Goal: Transaction & Acquisition: Purchase product/service

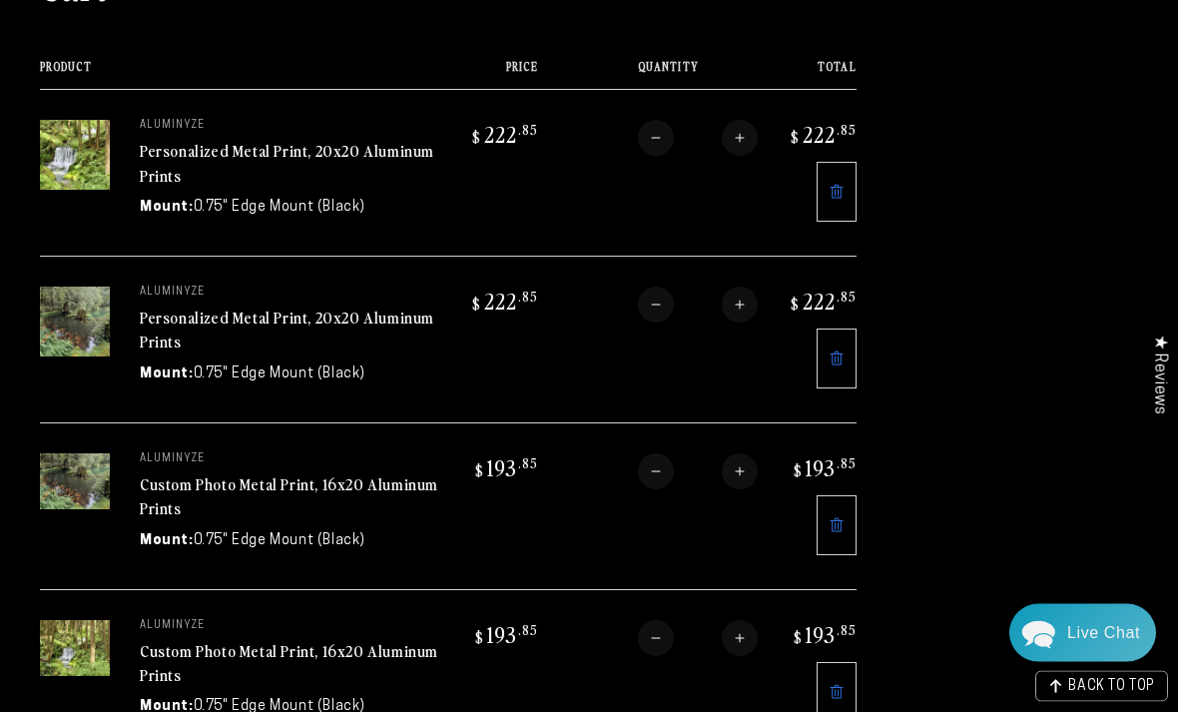
scroll to position [230, 0]
click at [309, 479] on link "Custom Photo Metal Print, 16x20 Aluminum Prints" at bounding box center [289, 496] width 298 height 48
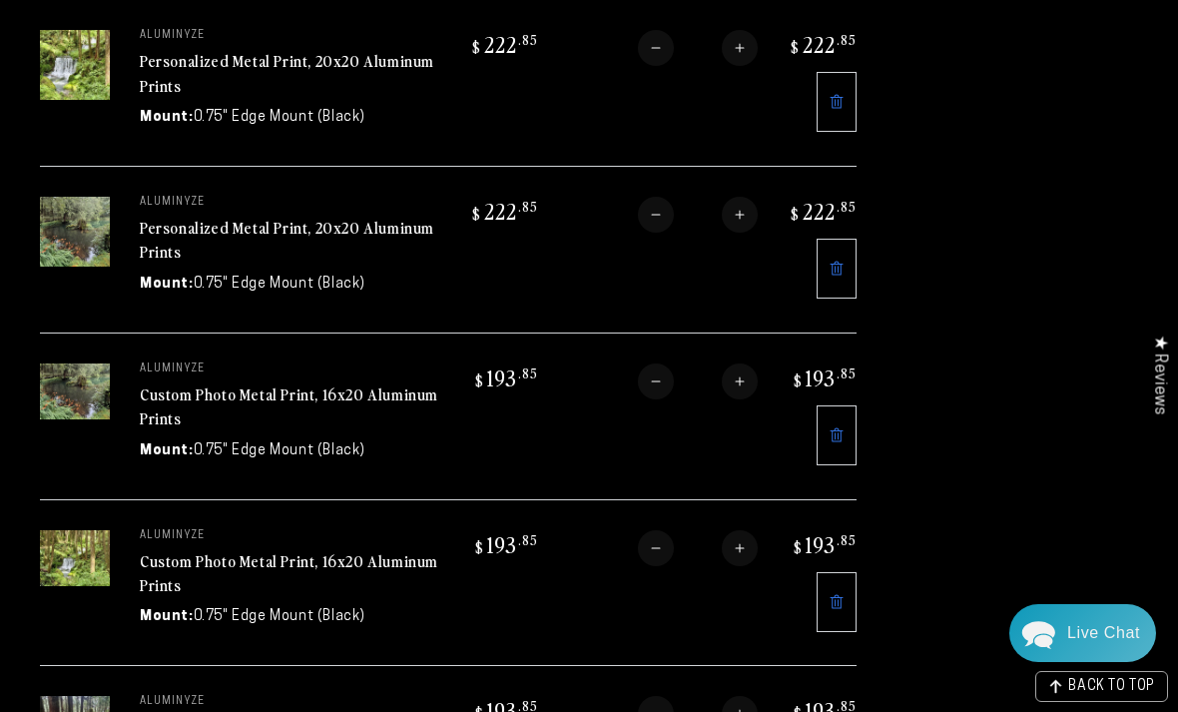
scroll to position [318, 0]
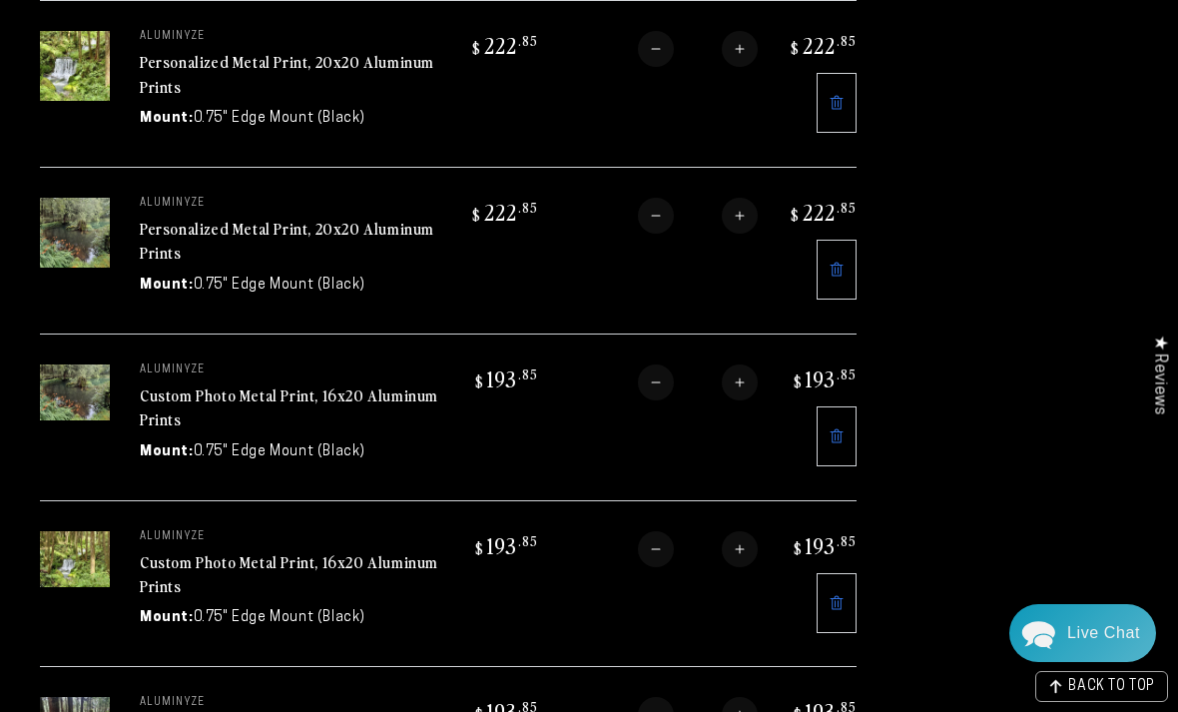
click at [311, 388] on link "Custom Photo Metal Print, 16x20 Aluminum Prints" at bounding box center [289, 407] width 298 height 48
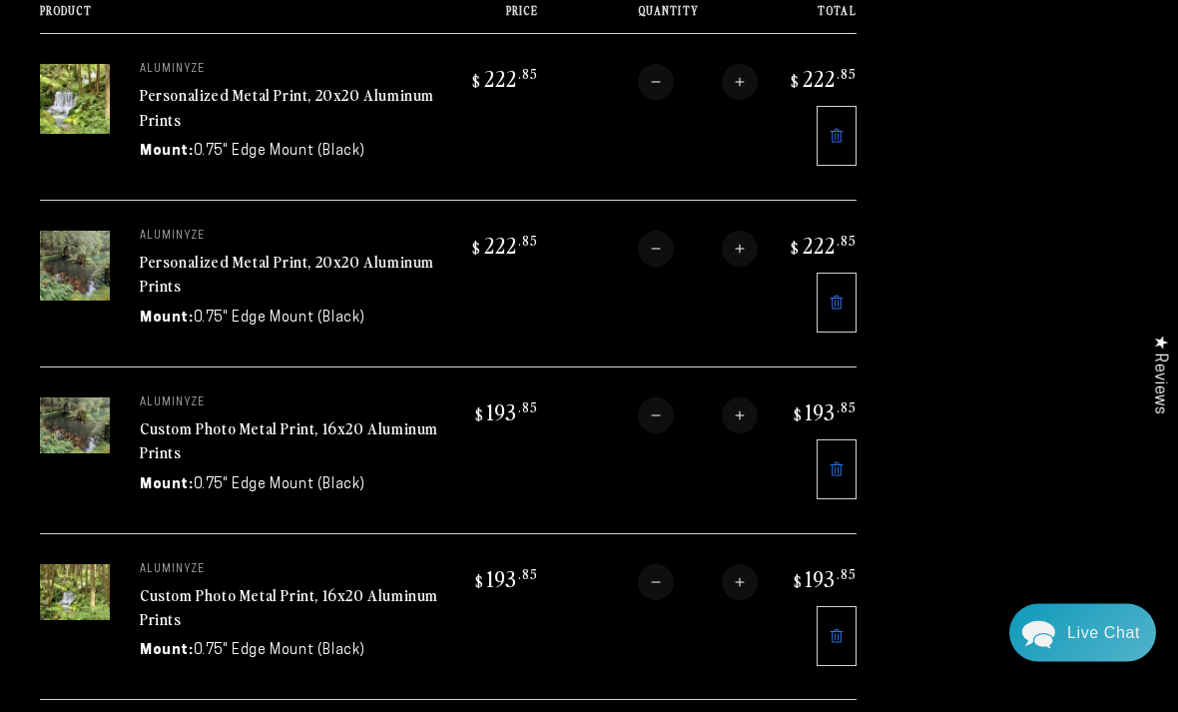
scroll to position [0, 0]
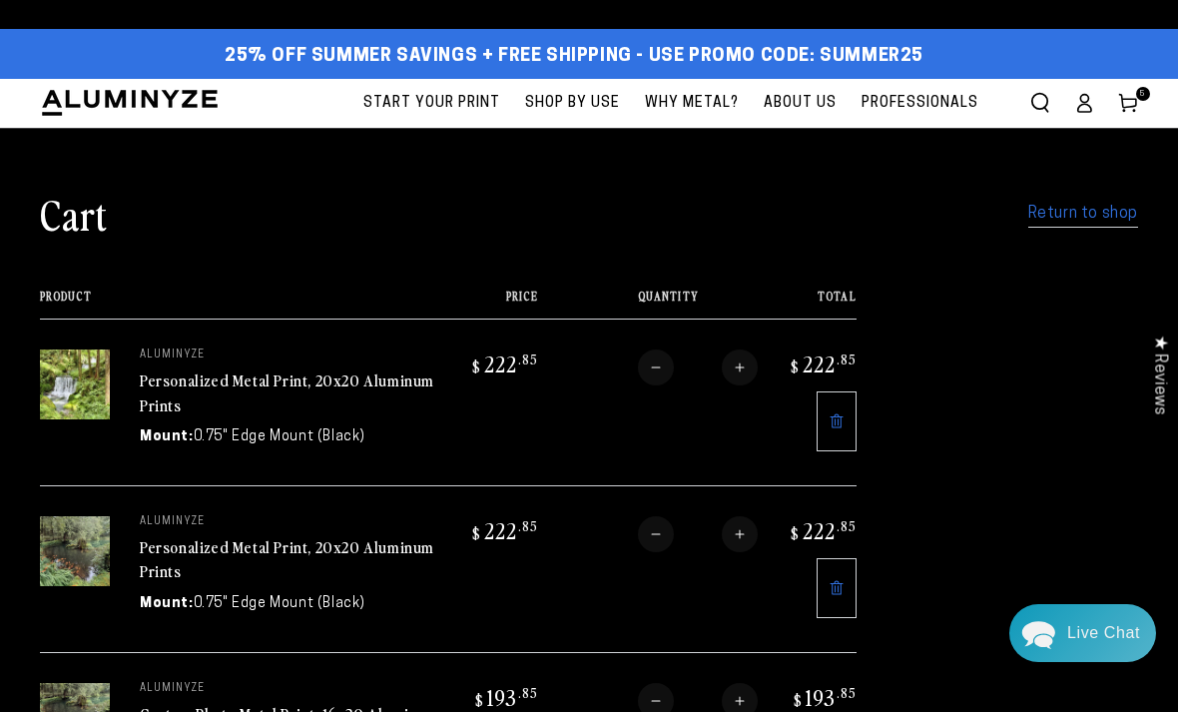
click at [1087, 105] on icon at bounding box center [1084, 109] width 13 height 8
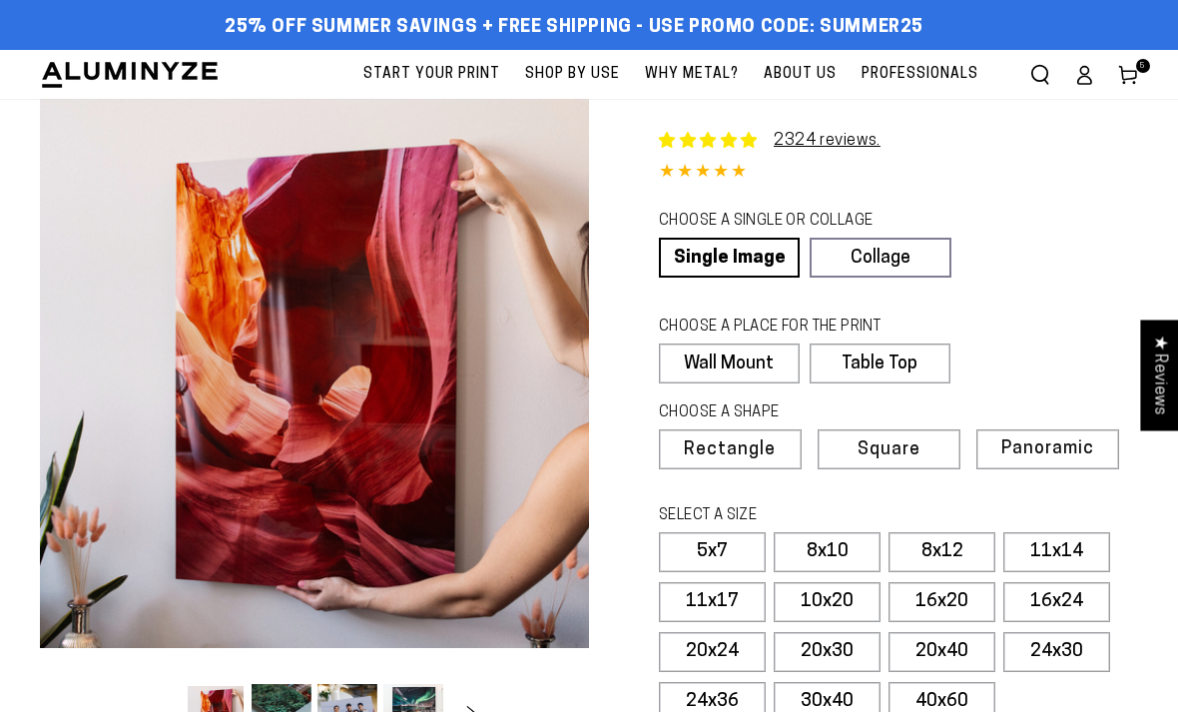
select select "**********"
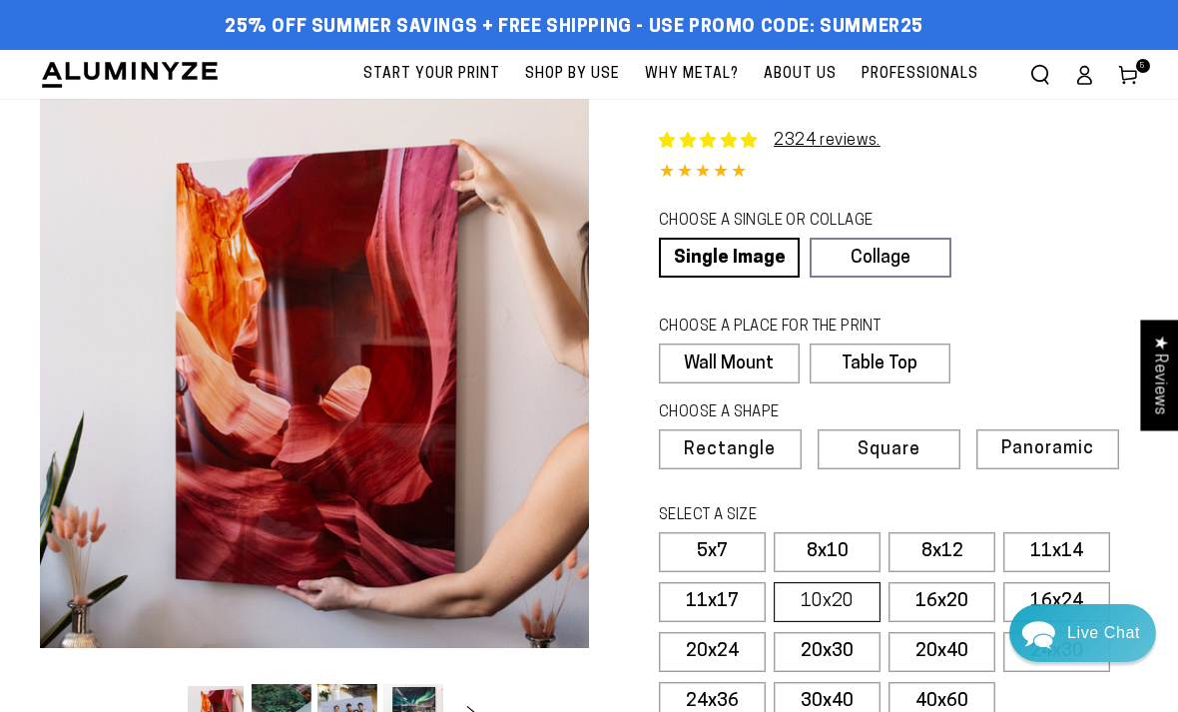
click at [849, 591] on label "10x20" at bounding box center [826, 602] width 107 height 40
click at [827, 584] on label "10x20" at bounding box center [826, 602] width 107 height 40
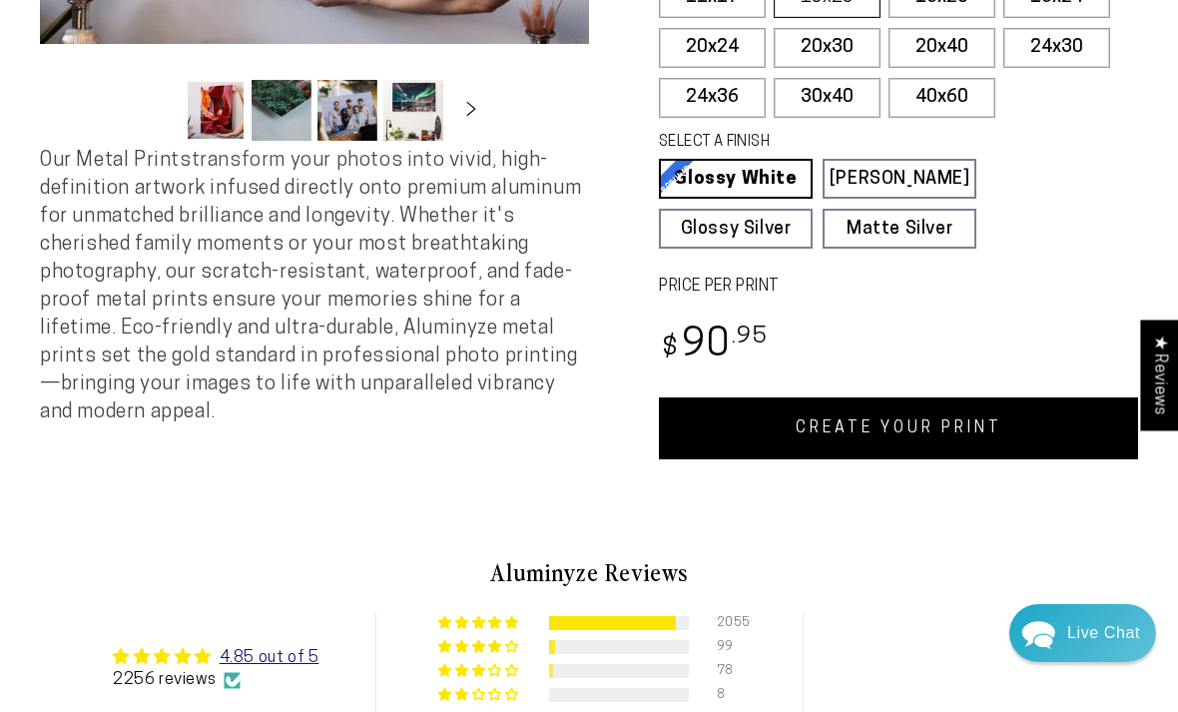
scroll to position [637, 0]
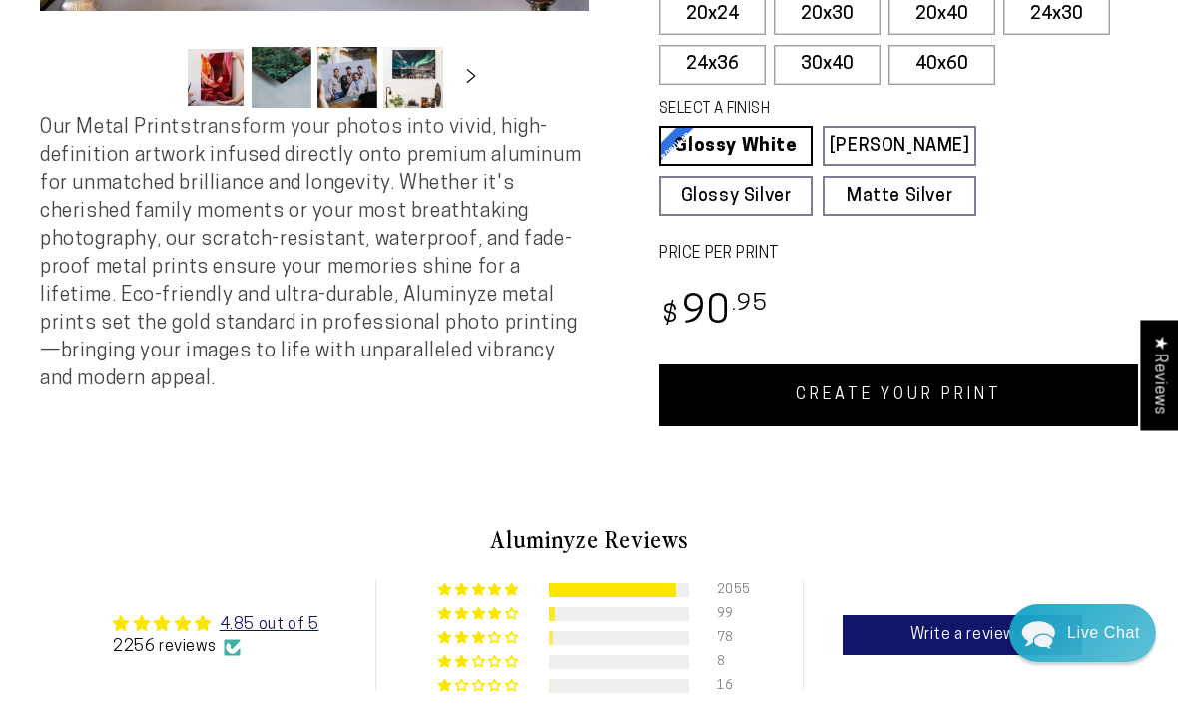
click at [985, 386] on link "CREATE YOUR PRINT" at bounding box center [898, 395] width 479 height 62
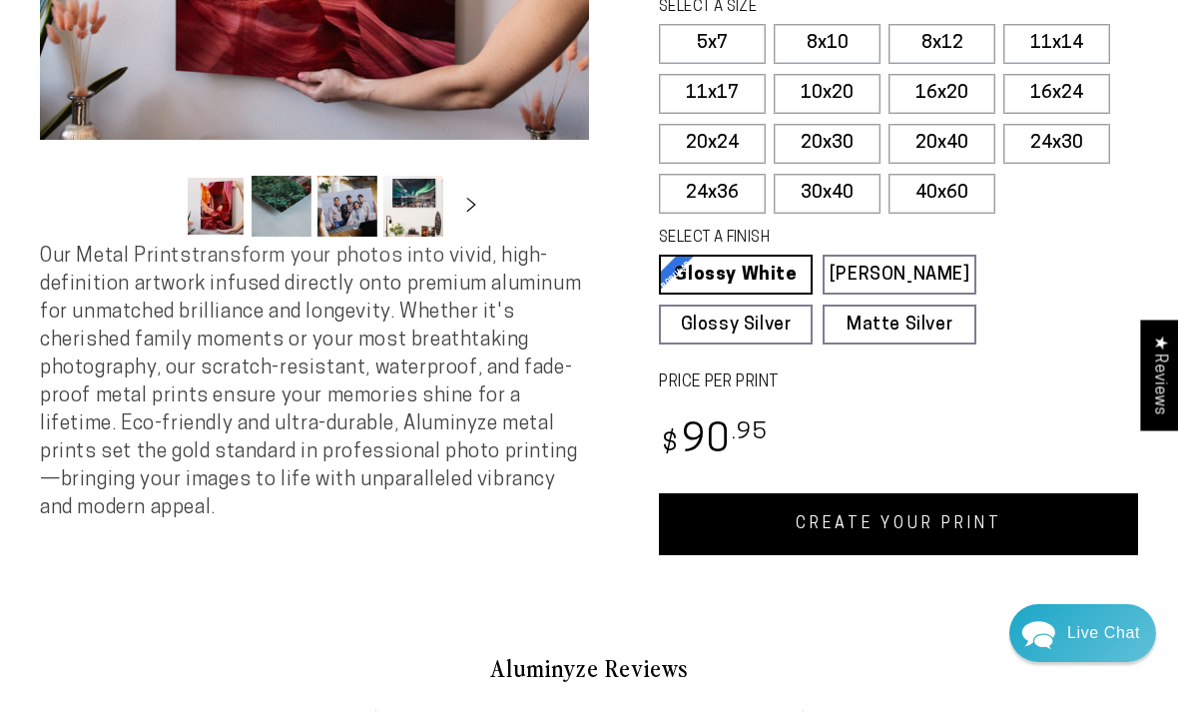
scroll to position [522, 0]
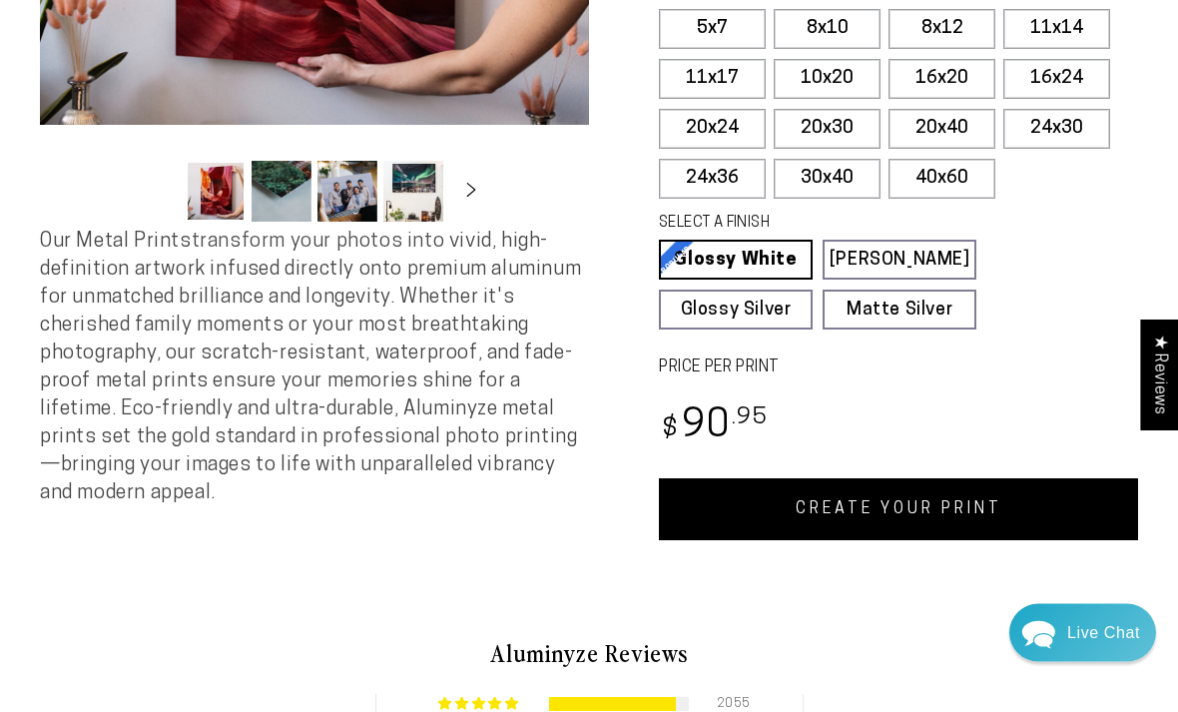
click at [909, 497] on link "CREATE YOUR PRINT" at bounding box center [898, 510] width 479 height 62
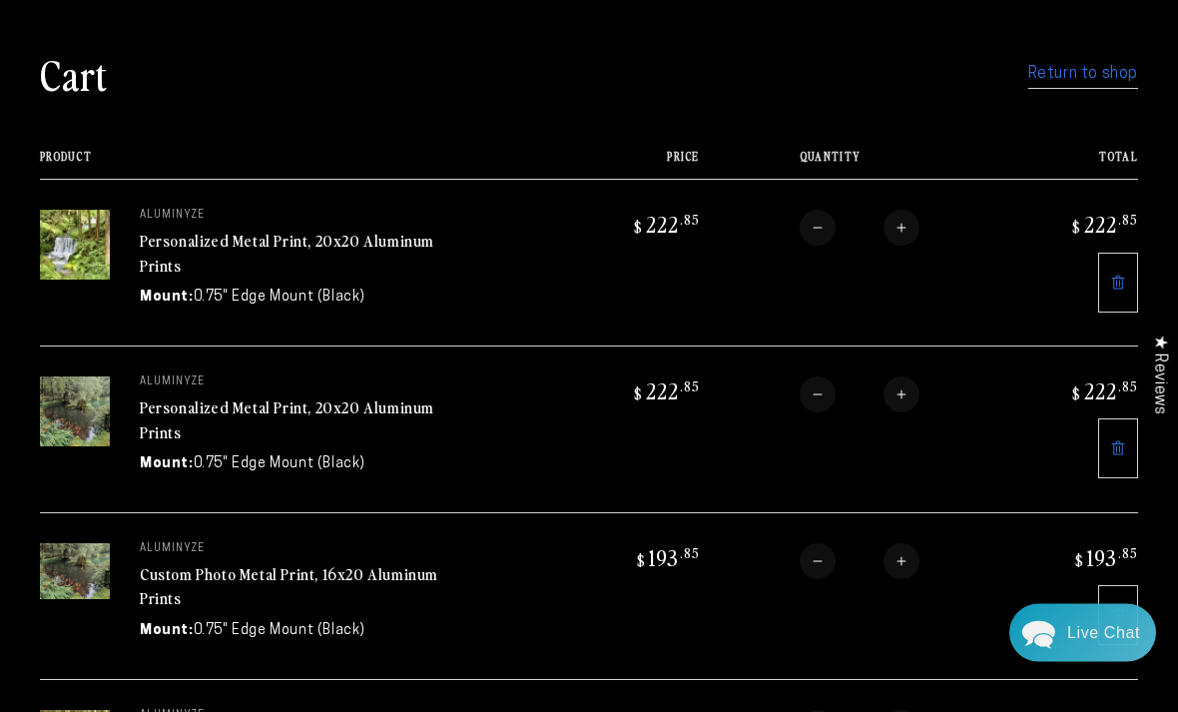
scroll to position [112, 0]
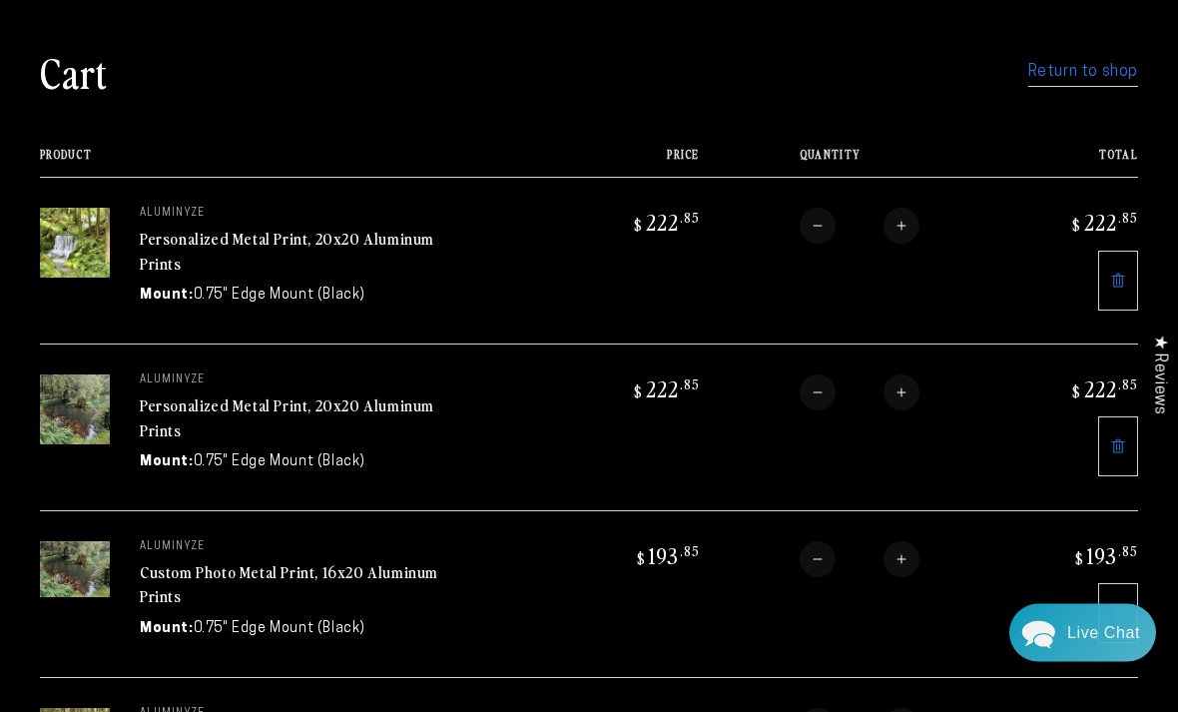
click at [227, 426] on div "Personalized Metal Print, 20x20 Aluminum Prints" at bounding box center [289, 419] width 299 height 49
click at [189, 424] on div "Personalized Metal Print, 20x20 Aluminum Prints" at bounding box center [289, 419] width 299 height 49
click at [178, 410] on link "Personalized Metal Print, 20x20 Aluminum Prints" at bounding box center [287, 417] width 294 height 48
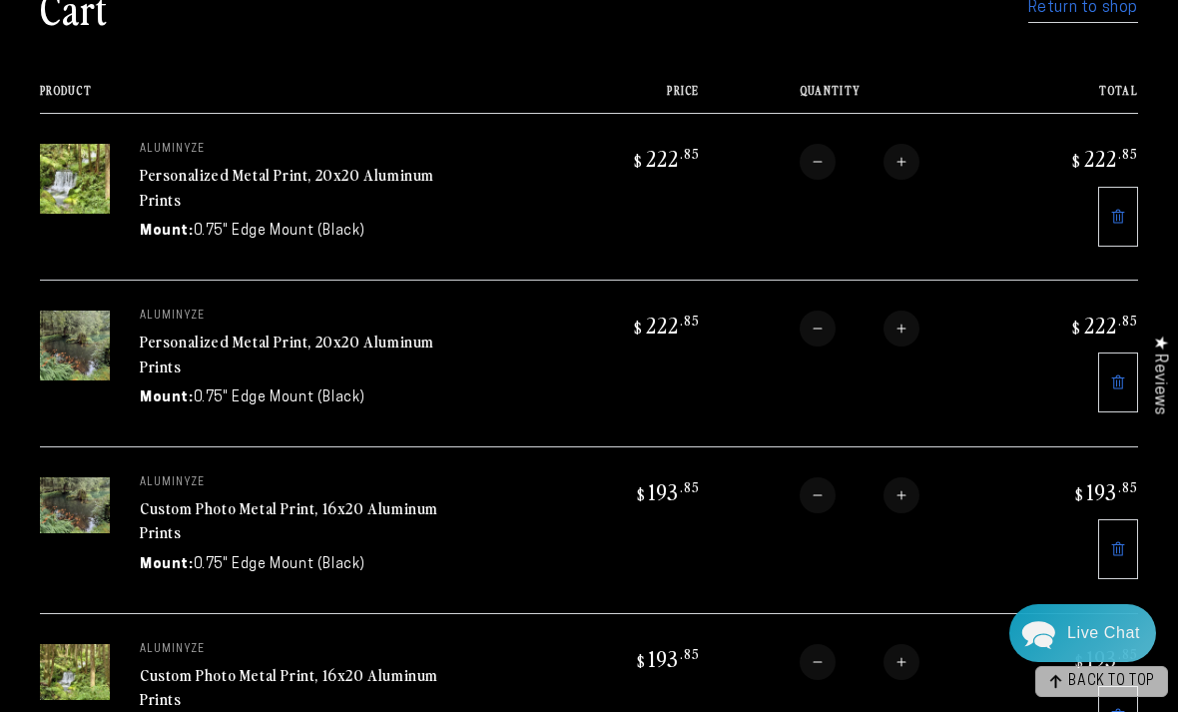
click at [1083, 688] on span "BACK TO TOP" at bounding box center [1111, 682] width 87 height 14
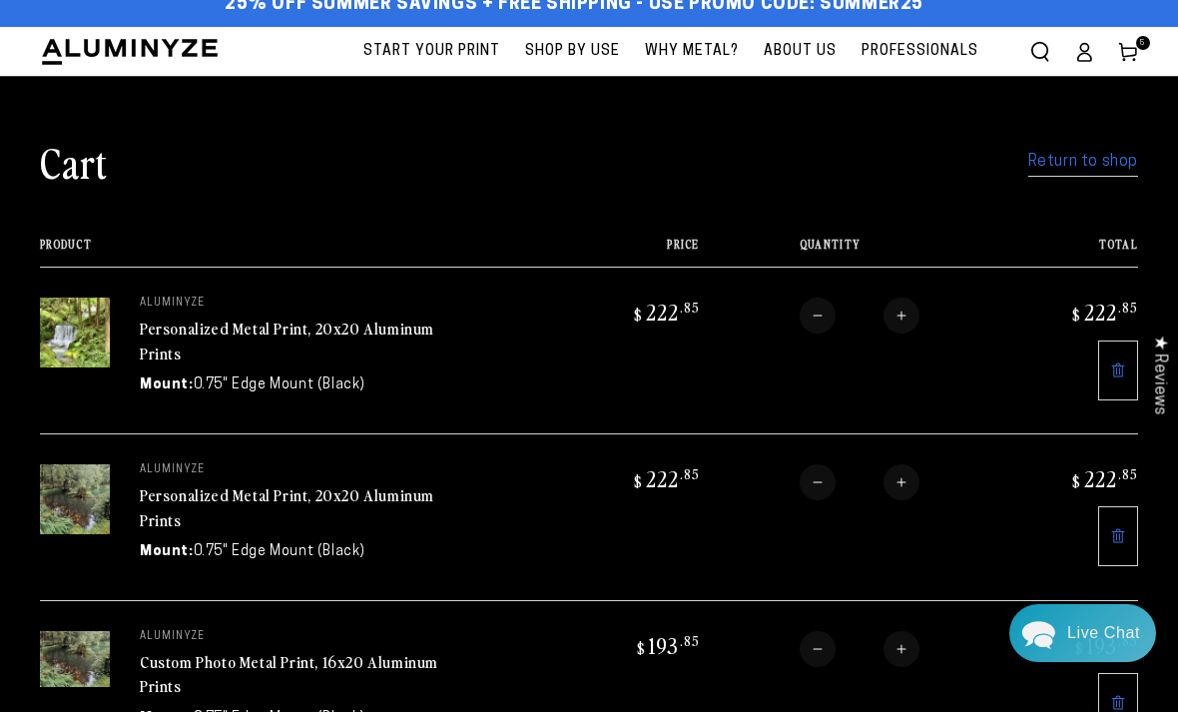
scroll to position [0, 0]
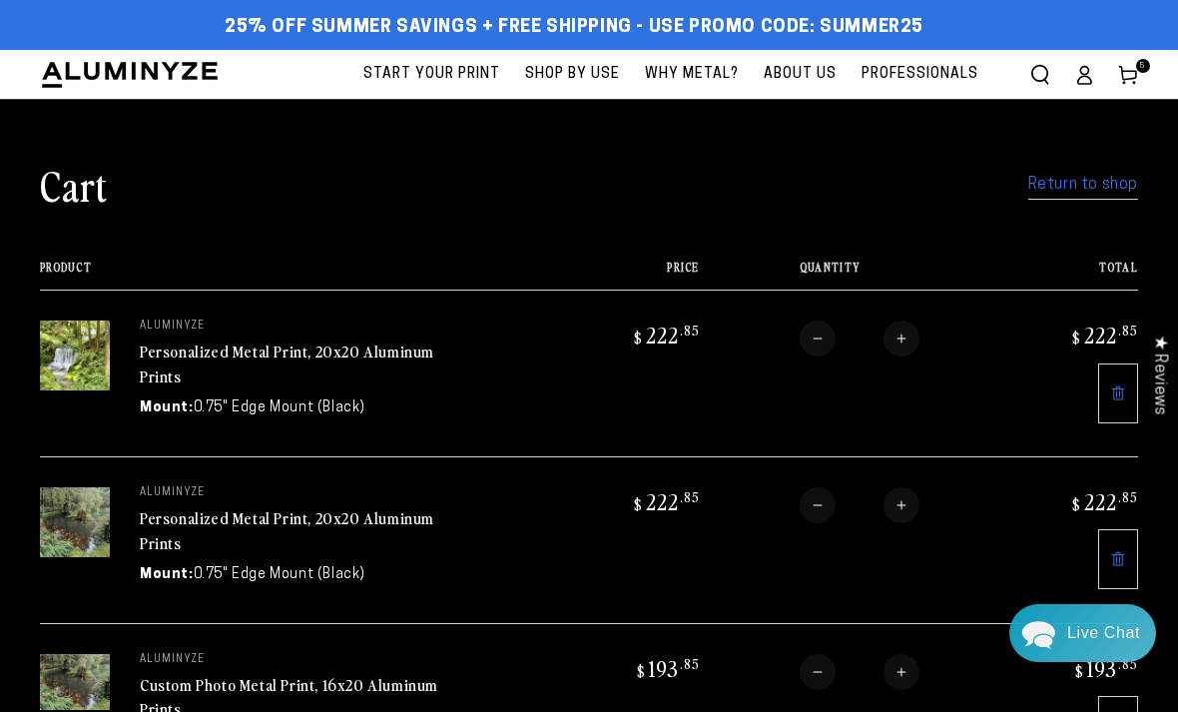
click at [303, 353] on link "Personalized Metal Print, 20x20 Aluminum Prints" at bounding box center [287, 363] width 294 height 48
click at [195, 361] on link "Personalized Metal Print, 20x20 Aluminum Prints" at bounding box center [287, 363] width 294 height 48
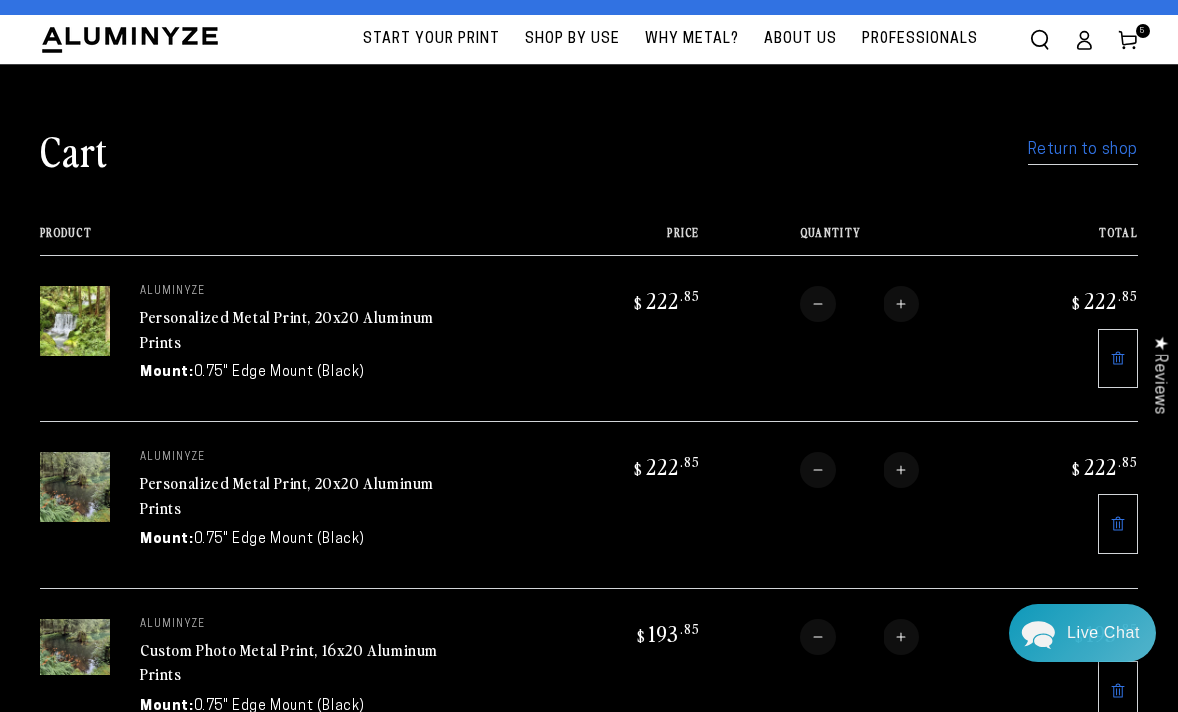
scroll to position [37, 0]
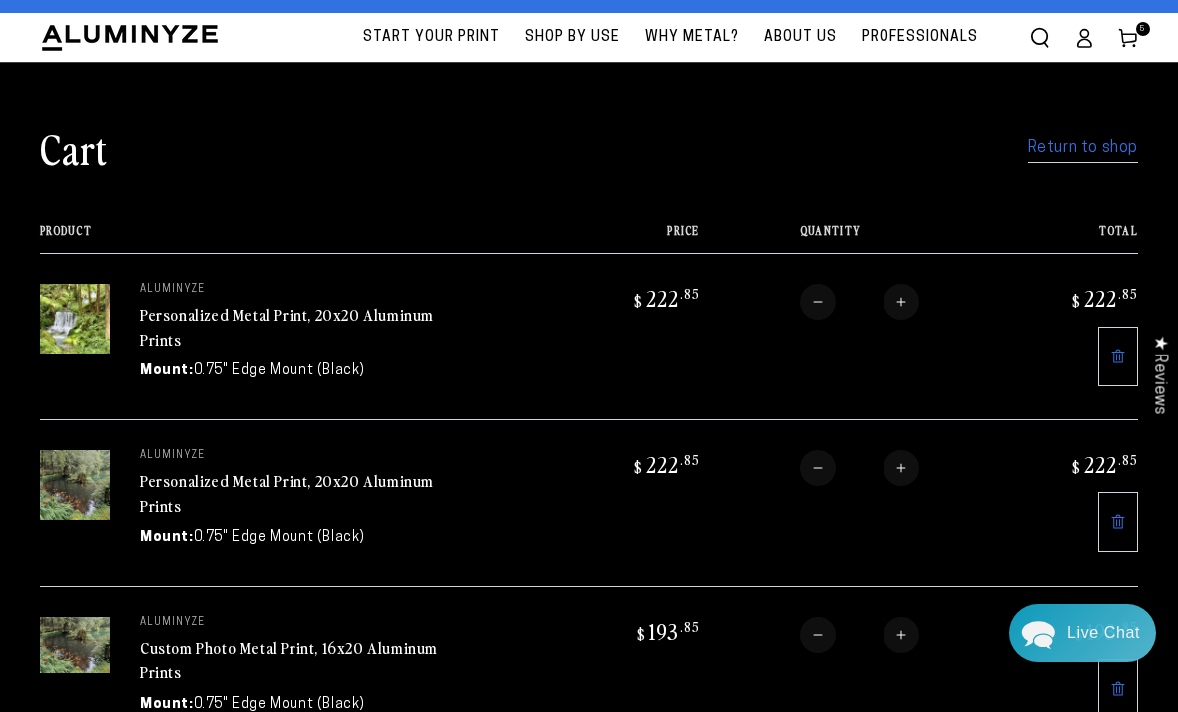
click at [1070, 49] on link "Account" at bounding box center [1084, 38] width 44 height 44
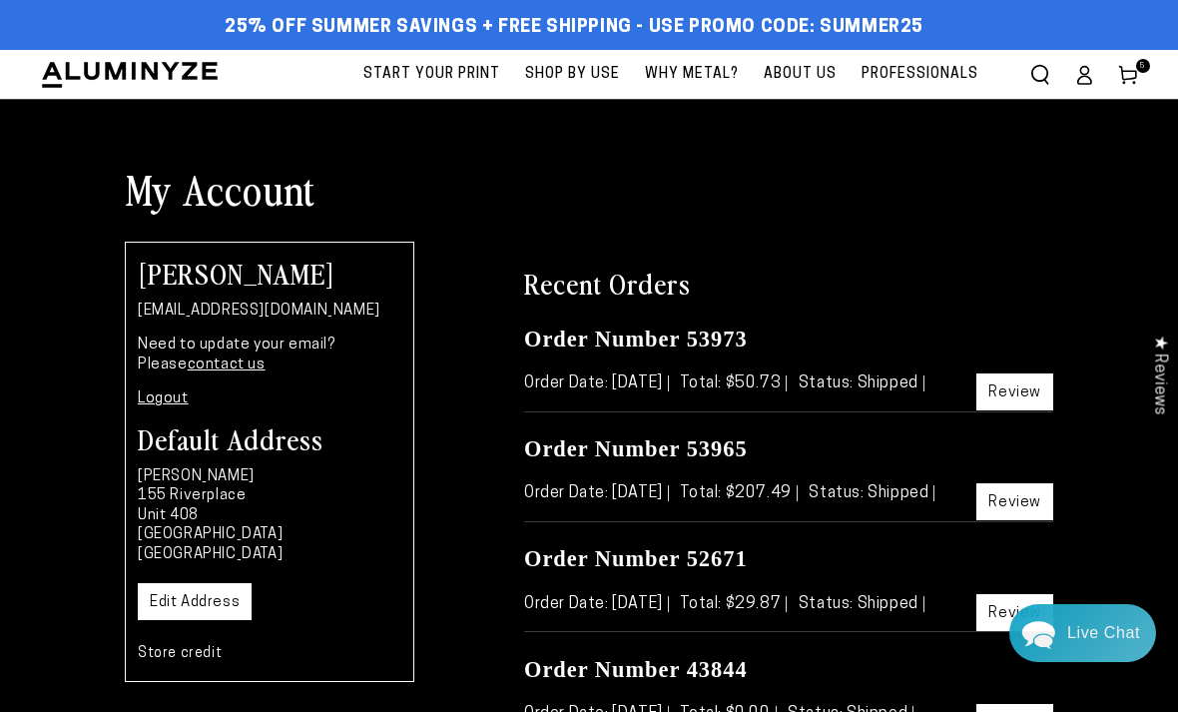
click at [161, 398] on link "Logout" at bounding box center [163, 398] width 51 height 15
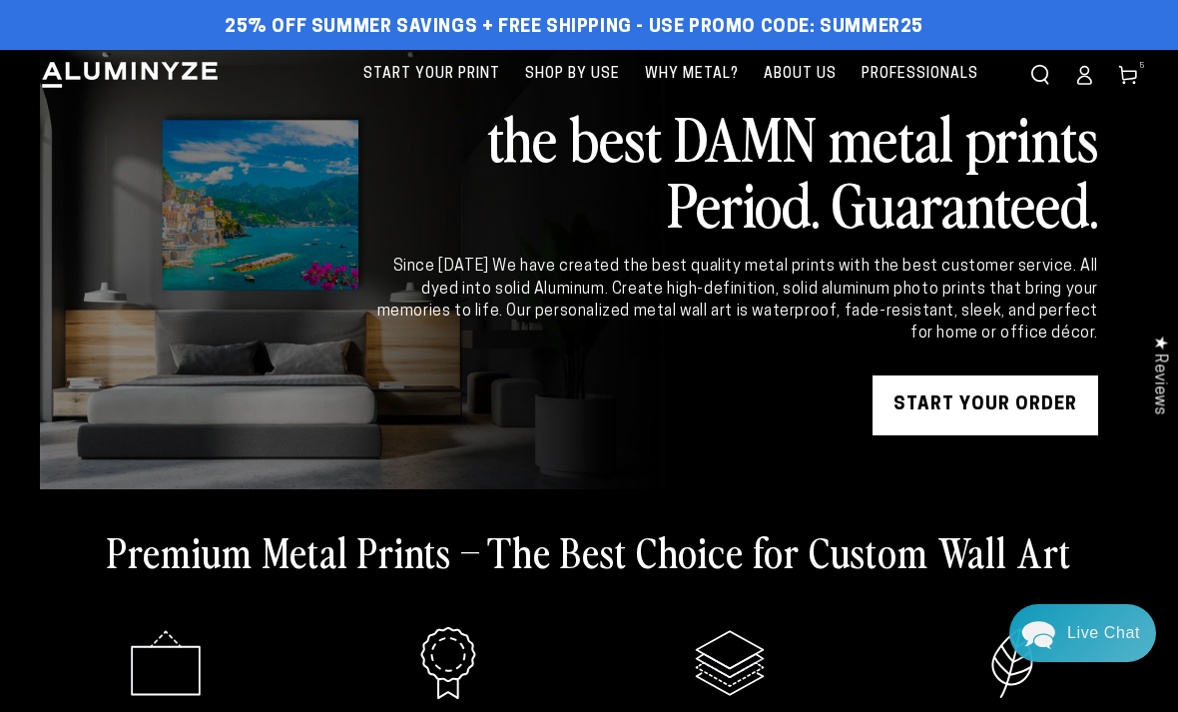
click at [1085, 82] on icon at bounding box center [1084, 75] width 20 height 20
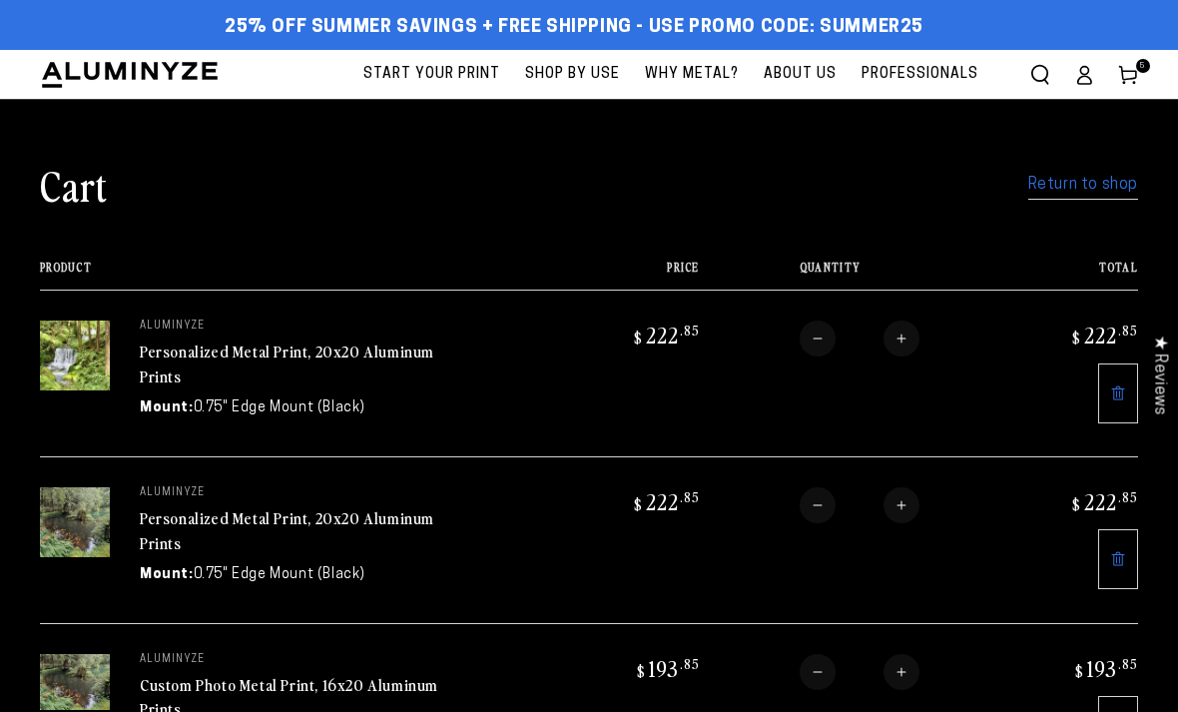
click at [235, 347] on link "Personalized Metal Print, 20x20 Aluminum Prints" at bounding box center [287, 363] width 294 height 48
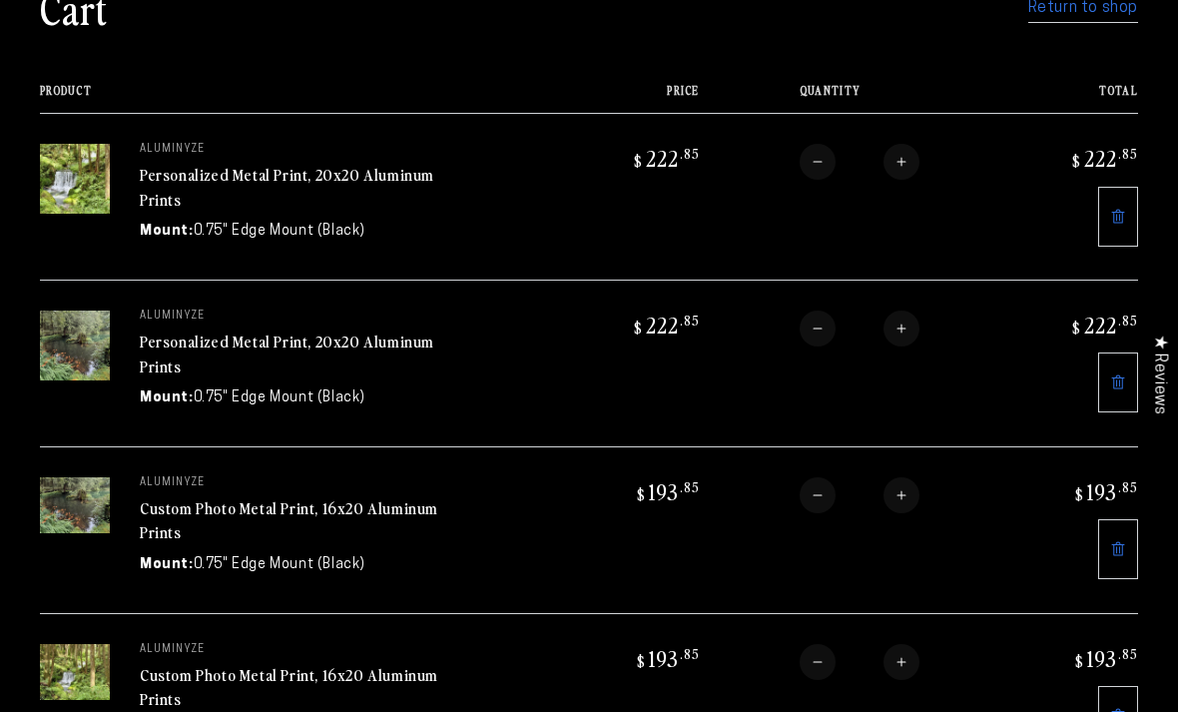
scroll to position [213, 0]
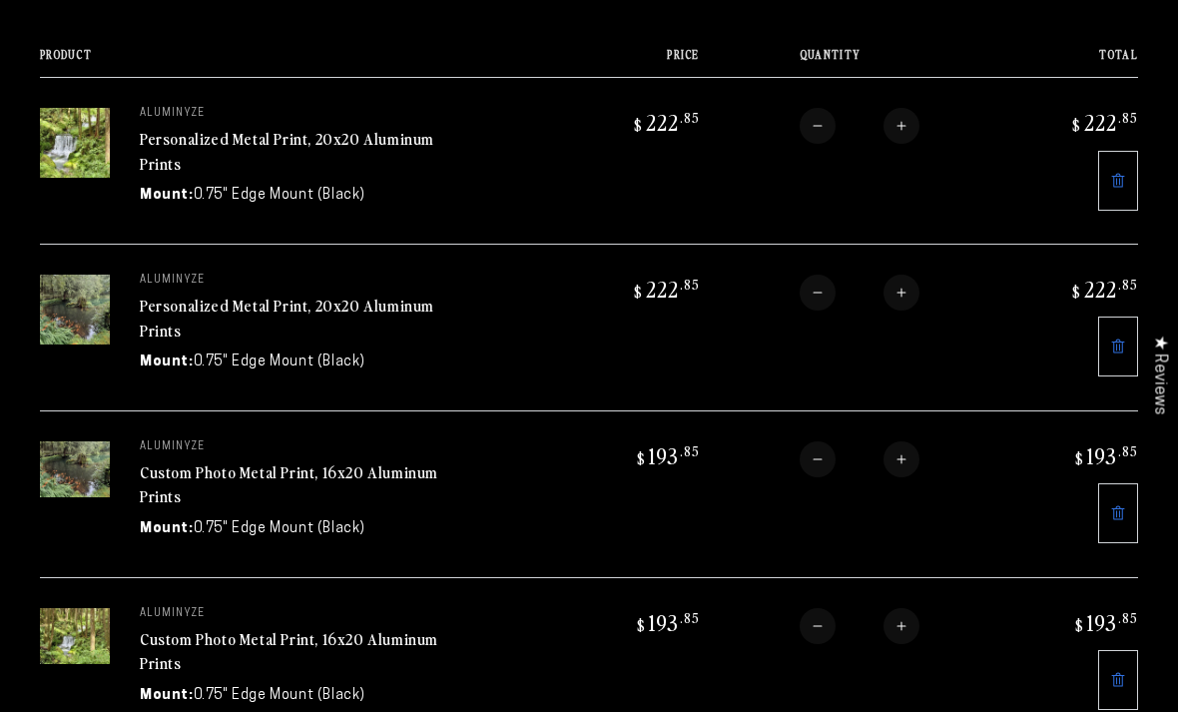
click at [257, 307] on link "Personalized Metal Print, 20x20 Aluminum Prints" at bounding box center [287, 317] width 294 height 48
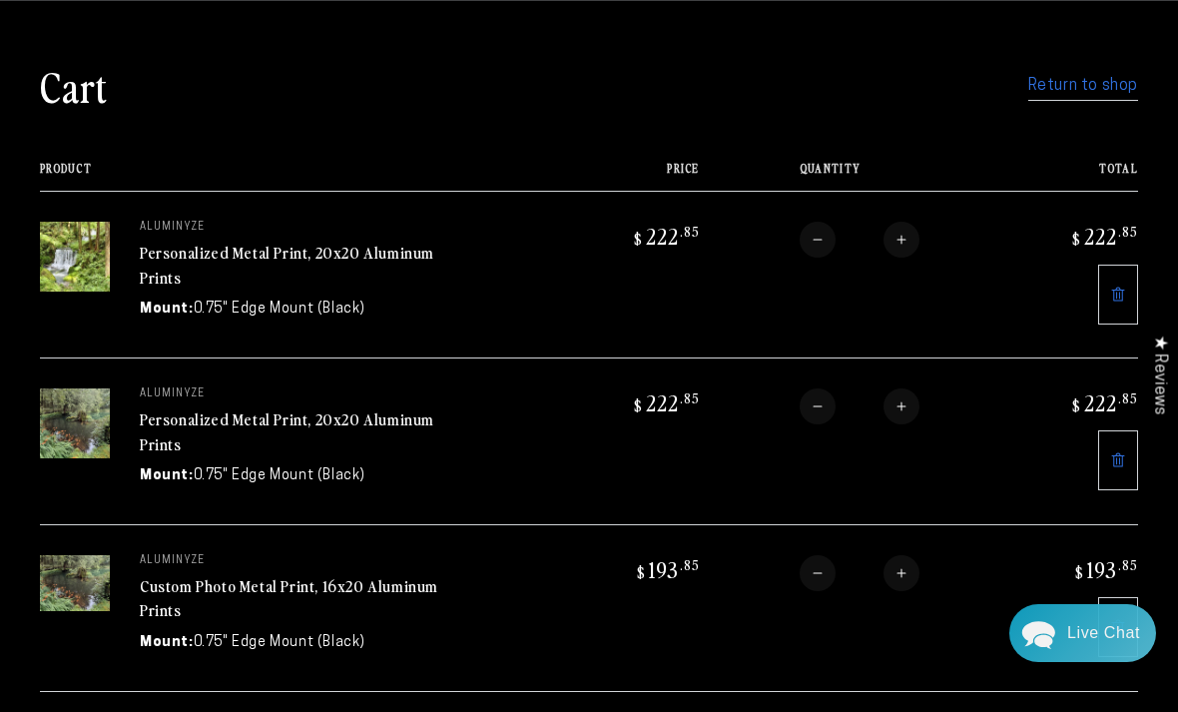
scroll to position [0, 0]
click at [233, 410] on link "Personalized Metal Print, 20x20 Aluminum Prints" at bounding box center [287, 431] width 294 height 48
